Goal: Information Seeking & Learning: Learn about a topic

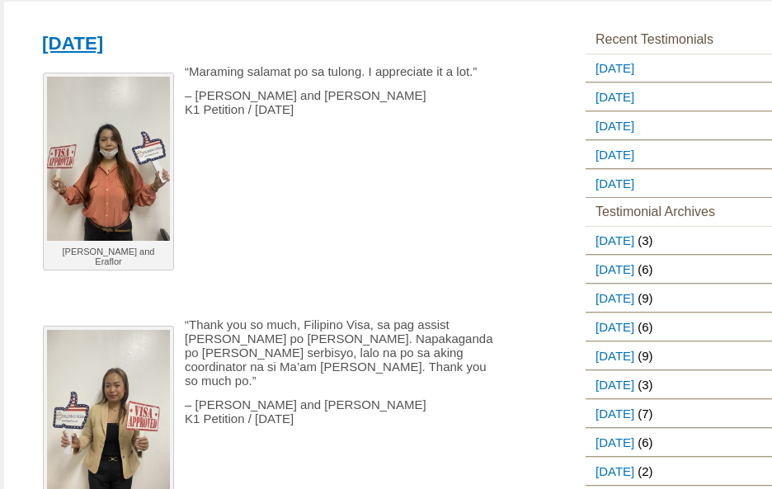
scroll to position [247, 0]
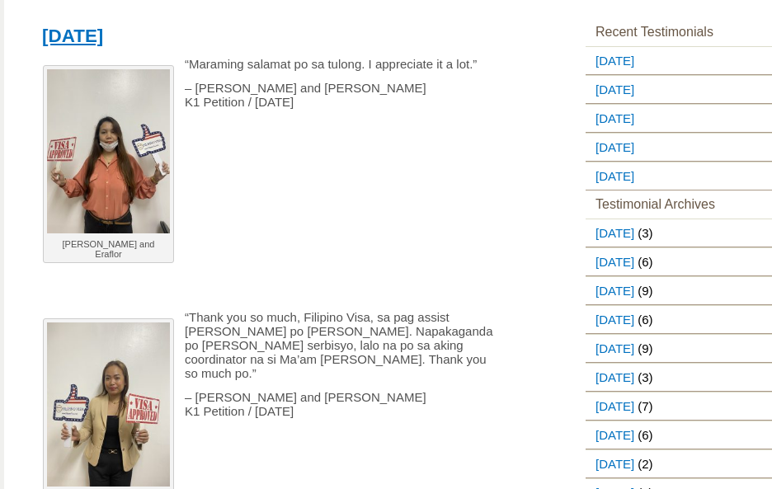
click at [360, 99] on p "– [PERSON_NAME] and Eraflor K1 Petition / [DATE]" at bounding box center [268, 95] width 473 height 28
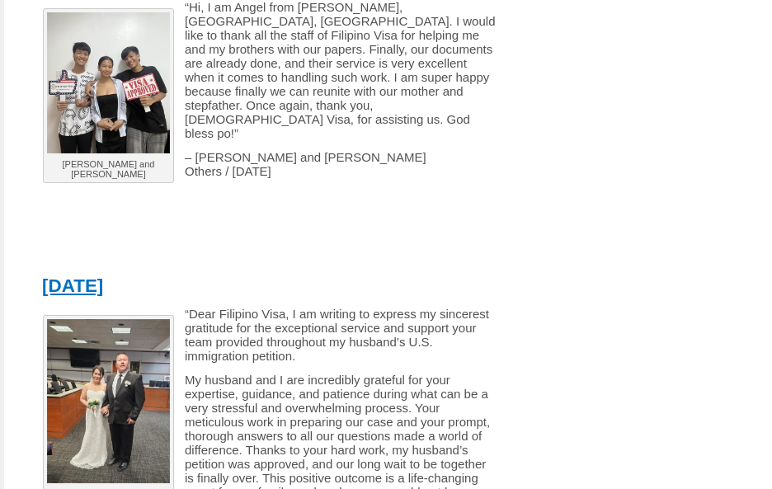
scroll to position [2473, 0]
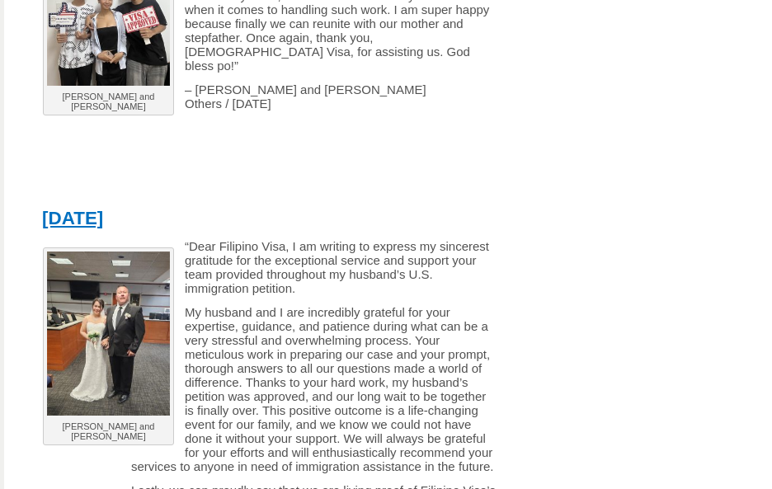
click at [395, 316] on p "My husband and I are incredibly grateful for your expertise, guidance, and pati…" at bounding box center [268, 389] width 473 height 168
click at [415, 343] on p "My husband and I are incredibly grateful for your expertise, guidance, and pati…" at bounding box center [268, 389] width 473 height 168
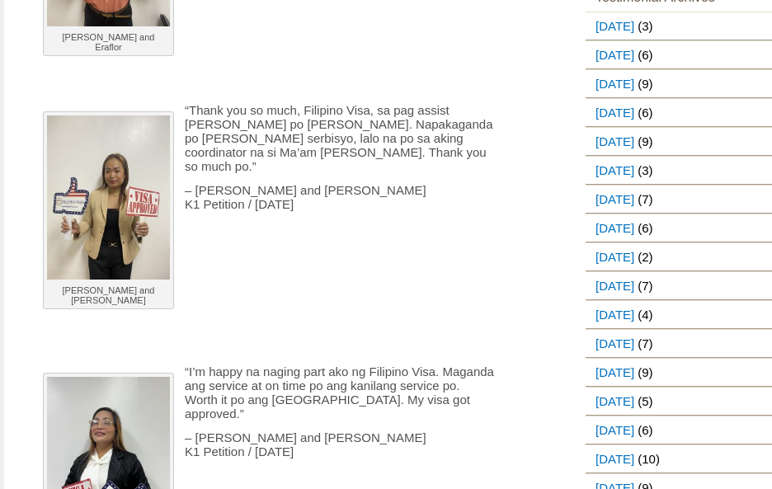
scroll to position [247, 0]
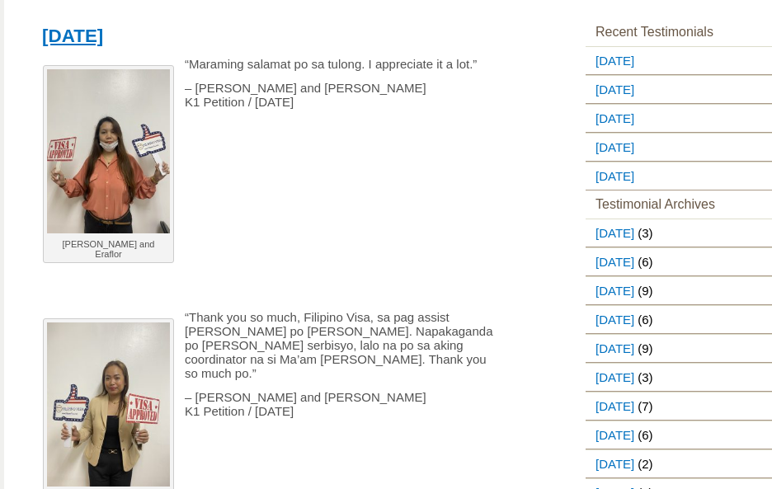
click at [314, 196] on p at bounding box center [268, 197] width 473 height 14
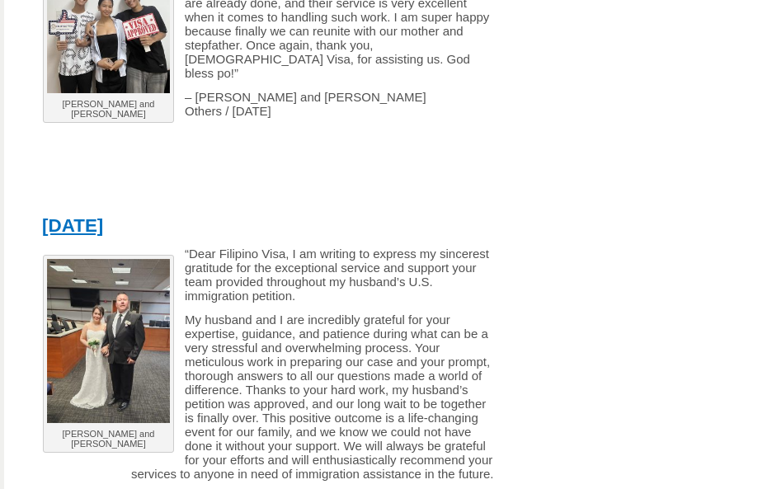
scroll to position [2473, 0]
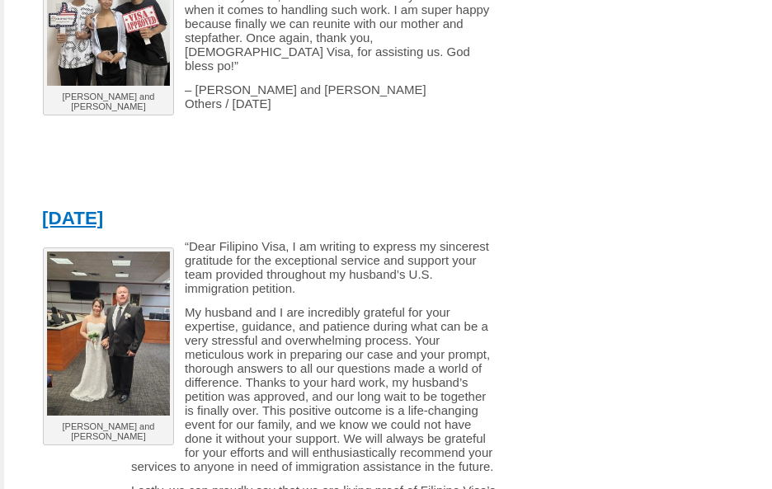
click at [312, 377] on p "My husband and I are incredibly grateful for your expertise, guidance, and pati…" at bounding box center [268, 389] width 473 height 168
drag, startPoint x: 281, startPoint y: 131, endPoint x: 23, endPoint y: 134, distance: 258.0
click at [23, 134] on div "[DATE] [PERSON_NAME] and [PERSON_NAME] “Maraming salamat po sa tulong. I apprec…" at bounding box center [281, 271] width 521 height 4972
click at [341, 388] on p "My husband and I are incredibly grateful for your expertise, guidance, and pati…" at bounding box center [268, 389] width 473 height 168
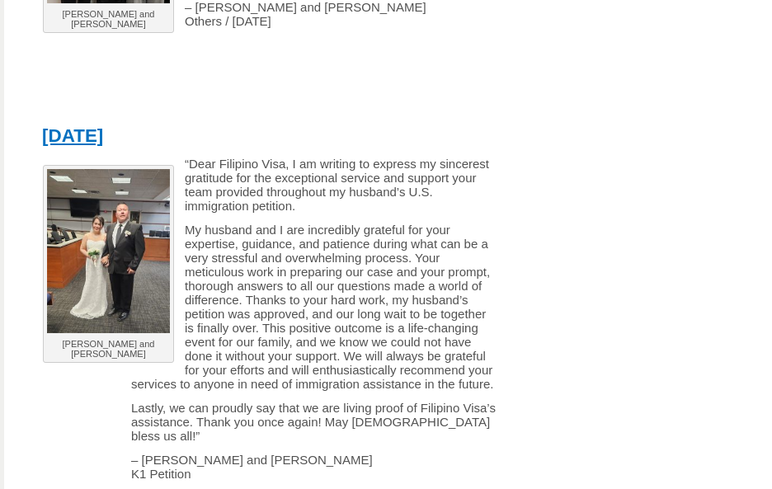
click at [313, 260] on p "My husband and I are incredibly grateful for your expertise, guidance, and pati…" at bounding box center [268, 307] width 473 height 168
click at [251, 228] on p "My husband and I are incredibly grateful for your expertise, guidance, and pati…" at bounding box center [268, 307] width 473 height 168
click at [375, 297] on p "My husband and I are incredibly grateful for your expertise, guidance, and pati…" at bounding box center [268, 307] width 473 height 168
